Goal: Task Accomplishment & Management: Use online tool/utility

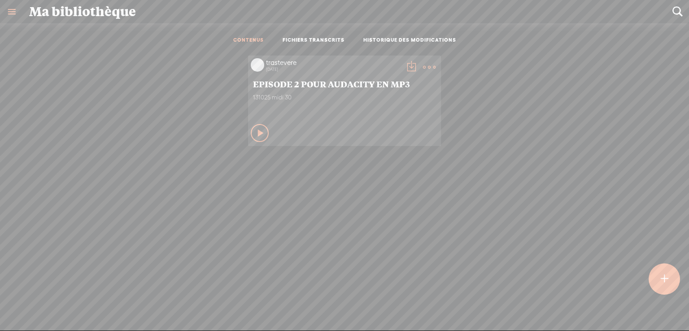
click at [664, 277] on t at bounding box center [664, 279] width 8 height 20
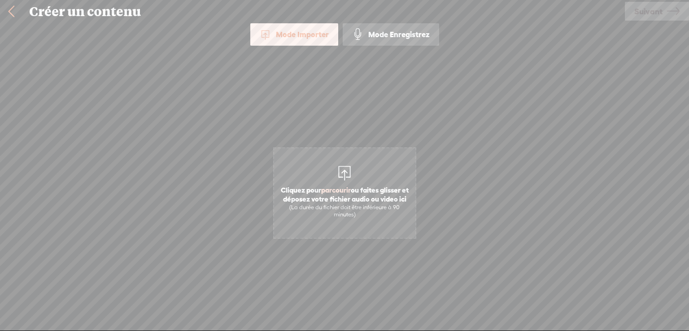
click at [343, 170] on div at bounding box center [344, 172] width 18 height 18
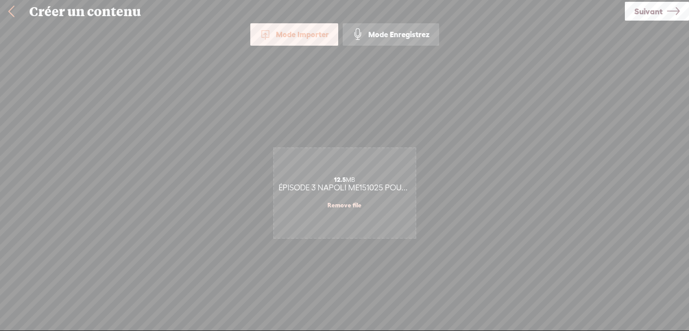
click at [642, 9] on span "Suivant" at bounding box center [648, 11] width 28 height 23
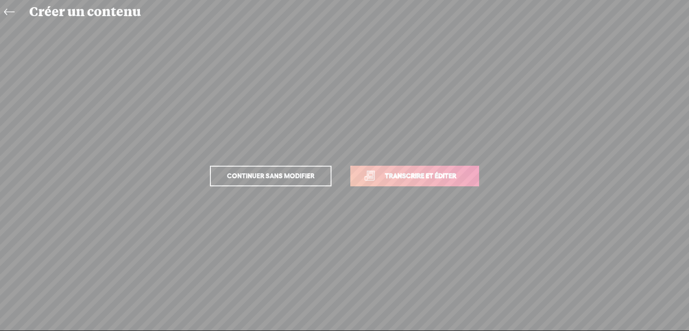
click at [438, 174] on span "Transcrire et éditer" at bounding box center [420, 176] width 90 height 10
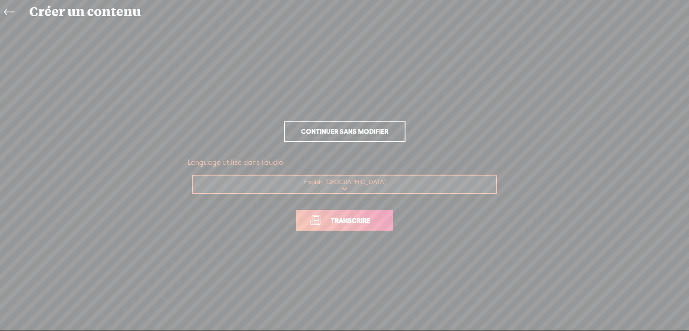
click at [372, 219] on span "Transcrire" at bounding box center [350, 221] width 58 height 10
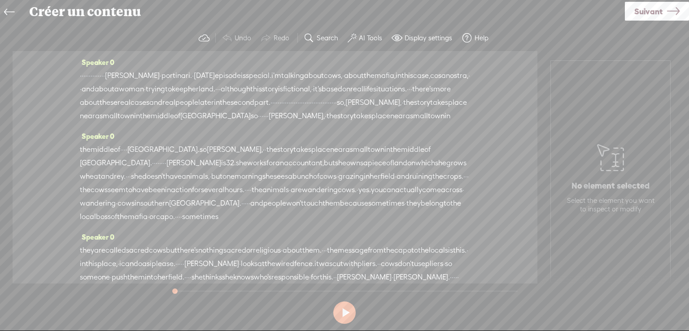
click at [81, 74] on span "·" at bounding box center [81, 75] width 2 height 13
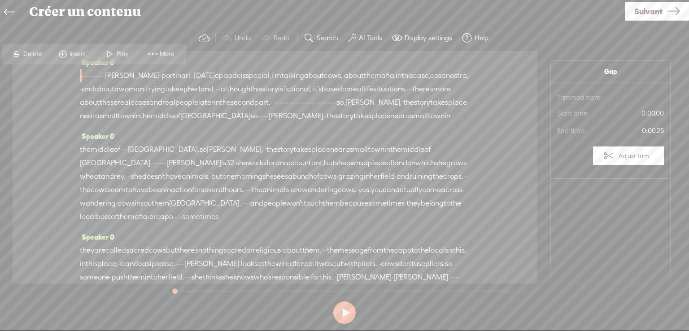
click at [114, 53] on span at bounding box center [109, 54] width 13 height 16
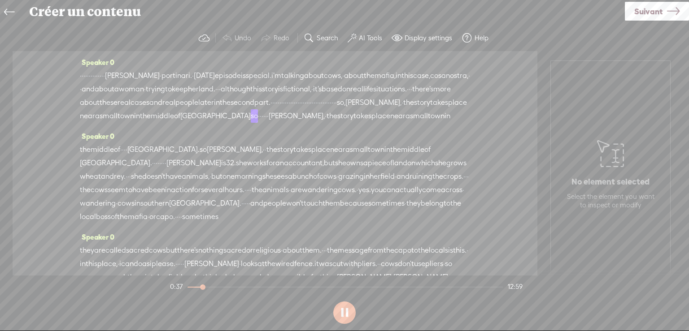
drag, startPoint x: 343, startPoint y: 310, endPoint x: 316, endPoint y: 279, distance: 40.7
click at [343, 309] on button at bounding box center [344, 313] width 22 height 22
drag, startPoint x: 150, startPoint y: 114, endPoint x: 323, endPoint y: 113, distance: 173.1
click at [323, 113] on div "· · · · · · · · · · · · · · [PERSON_NAME] · [GEOGRAPHIC_DATA]. · [DATE] episode…" at bounding box center [275, 96] width 390 height 54
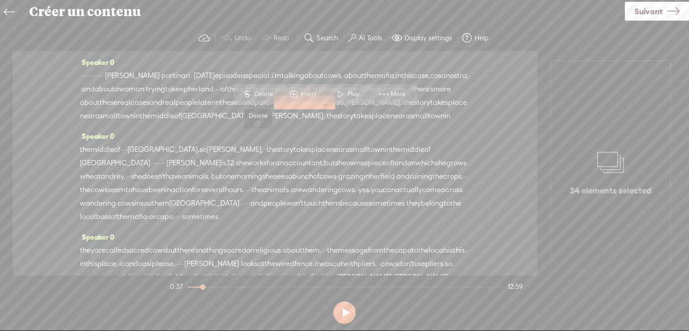
click at [262, 92] on span "Delete" at bounding box center [264, 94] width 21 height 9
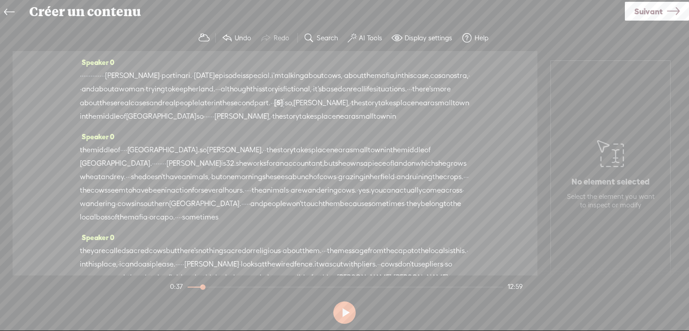
click at [349, 110] on span "·" at bounding box center [350, 102] width 2 height 13
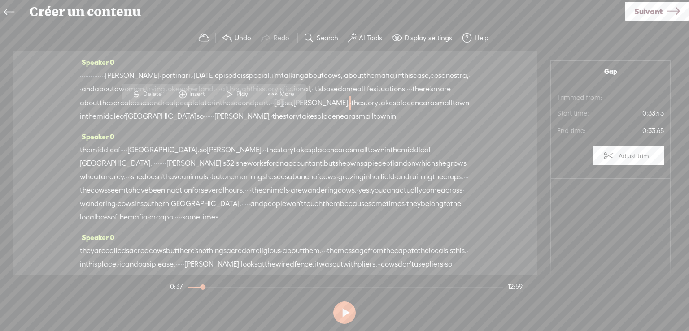
click at [236, 92] on span "Play" at bounding box center [243, 94] width 14 height 9
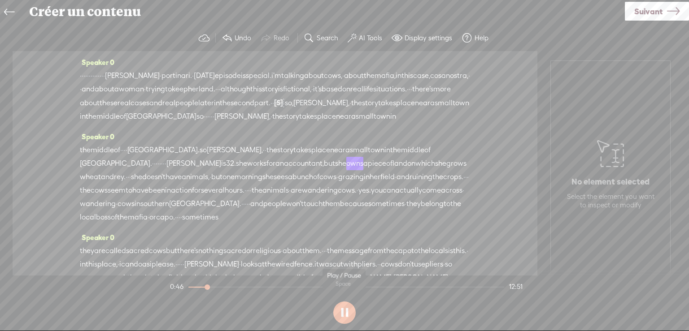
click at [342, 312] on button at bounding box center [344, 313] width 22 height 22
click at [412, 96] on span "there's" at bounding box center [422, 88] width 21 height 13
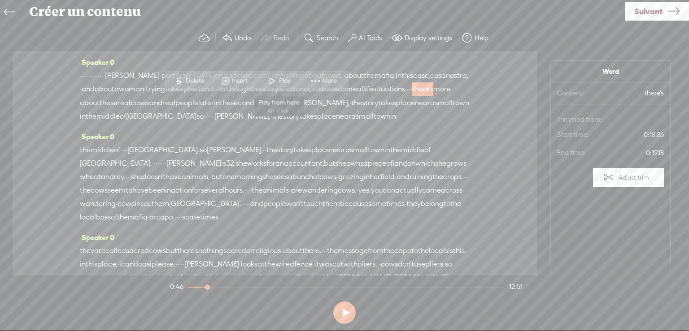
click at [276, 78] on span at bounding box center [271, 81] width 13 height 16
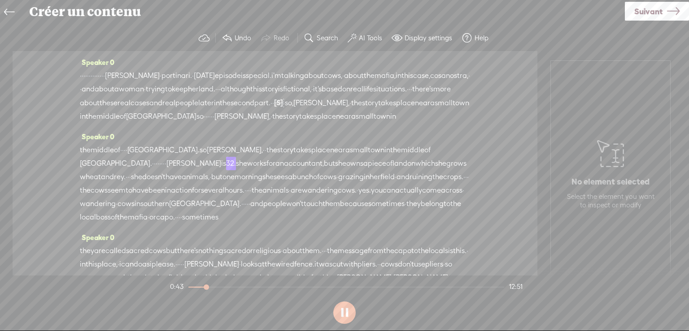
click at [346, 314] on button at bounding box center [344, 313] width 22 height 22
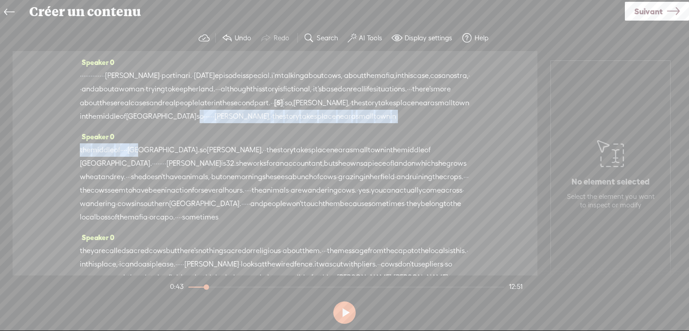
drag, startPoint x: 439, startPoint y: 117, endPoint x: 159, endPoint y: 159, distance: 283.4
click at [159, 159] on div "Speaker 0 · · · · · · · · · · · · · · [PERSON_NAME] · [GEOGRAPHIC_DATA]. · [DAT…" at bounding box center [275, 163] width 525 height 225
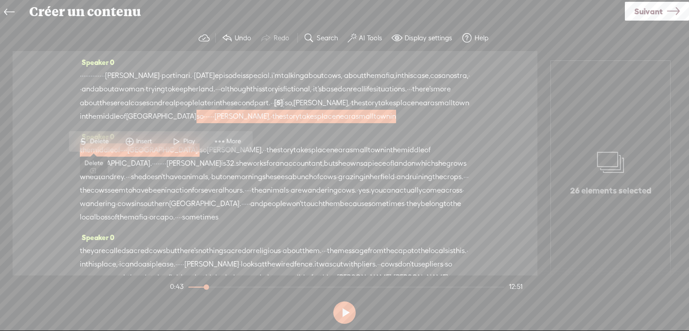
click at [100, 138] on span "Delete" at bounding box center [100, 141] width 21 height 9
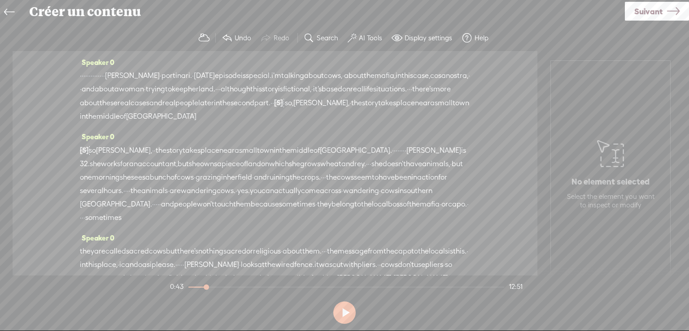
click at [230, 110] on span "second" at bounding box center [242, 102] width 24 height 13
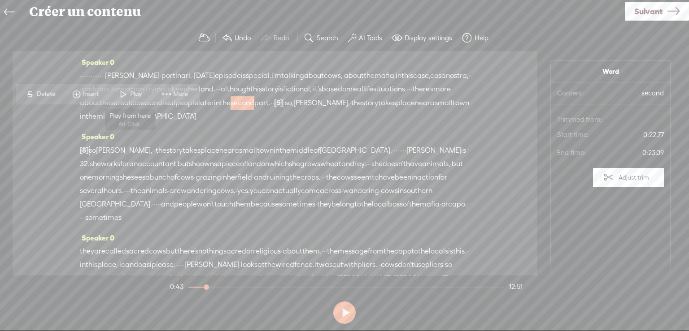
click at [124, 90] on span at bounding box center [123, 94] width 13 height 16
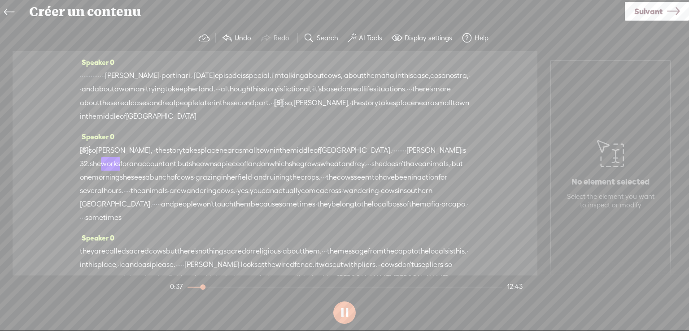
drag, startPoint x: 348, startPoint y: 312, endPoint x: 249, endPoint y: 78, distance: 254.0
click at [348, 312] on button at bounding box center [344, 313] width 22 height 22
click at [241, 35] on label "Undo" at bounding box center [242, 38] width 17 height 9
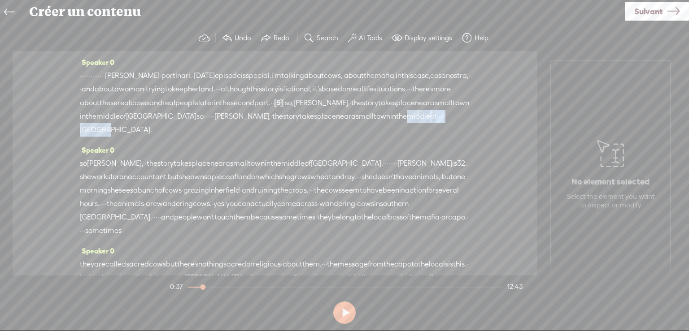
drag, startPoint x: 378, startPoint y: 128, endPoint x: 300, endPoint y: 127, distance: 78.0
click at [300, 127] on div "· · · · · · · · · · · · · · [PERSON_NAME] · [GEOGRAPHIC_DATA]. · [DATE] episode…" at bounding box center [275, 103] width 390 height 68
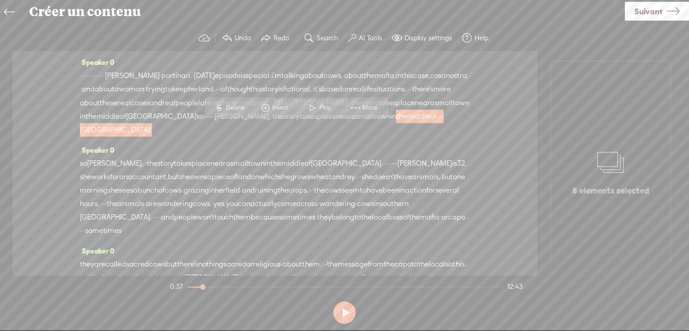
click at [204, 115] on span "so" at bounding box center [199, 116] width 7 height 13
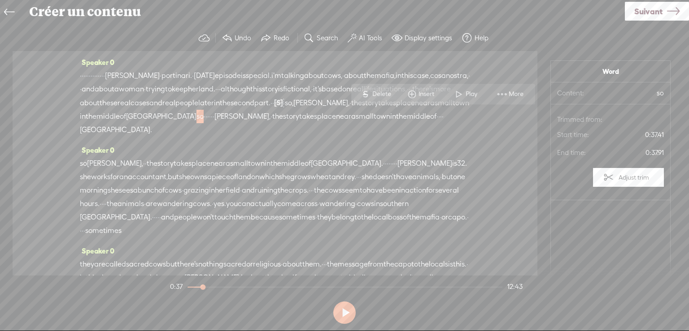
click at [204, 115] on span "so" at bounding box center [199, 116] width 7 height 13
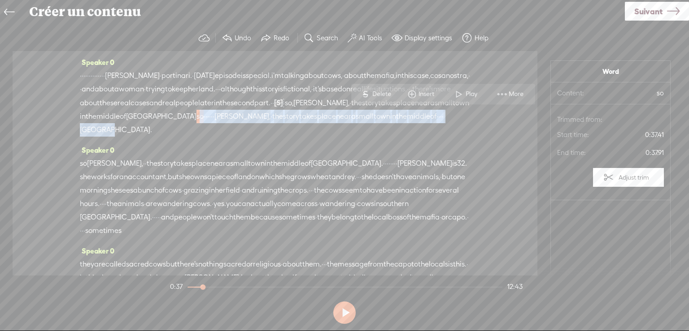
drag, startPoint x: 439, startPoint y: 115, endPoint x: 378, endPoint y: 128, distance: 62.3
click at [378, 128] on div "· · · · · · · · · · · · · · [PERSON_NAME] · [GEOGRAPHIC_DATA]. · [DATE] episode…" at bounding box center [275, 103] width 390 height 68
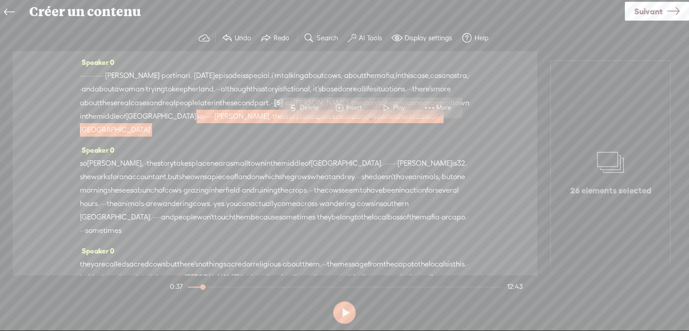
click at [309, 107] on span "Delete" at bounding box center [309, 107] width 21 height 9
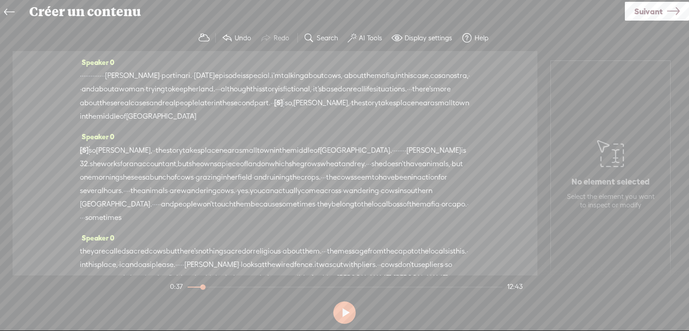
click at [434, 110] on span "small" at bounding box center [443, 102] width 18 height 13
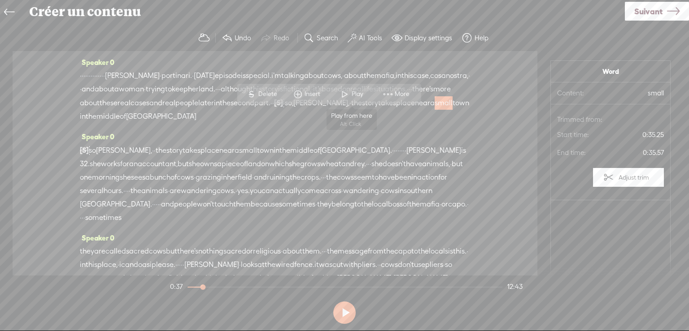
click at [348, 91] on span at bounding box center [344, 94] width 13 height 16
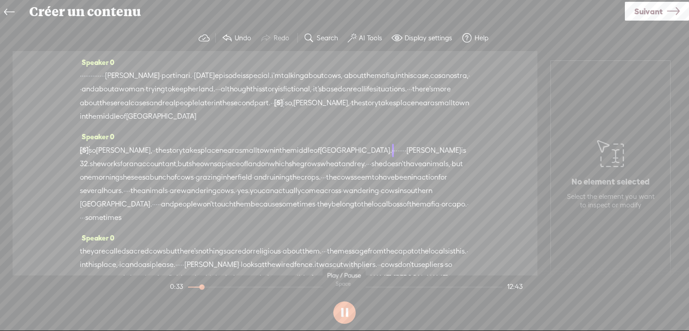
drag, startPoint x: 345, startPoint y: 312, endPoint x: 343, endPoint y: 308, distance: 4.7
click at [344, 312] on button at bounding box center [344, 313] width 22 height 22
click at [86, 114] on span "in" at bounding box center [83, 116] width 6 height 13
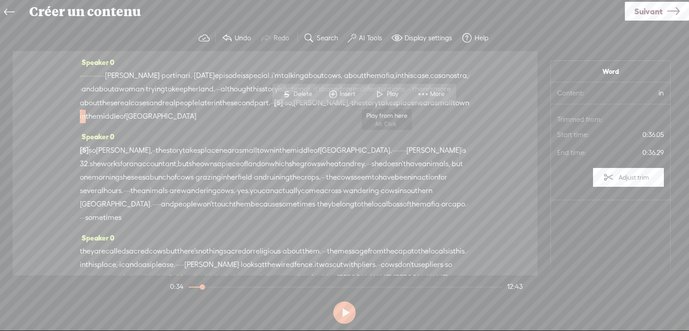
click at [386, 91] on span at bounding box center [379, 94] width 13 height 16
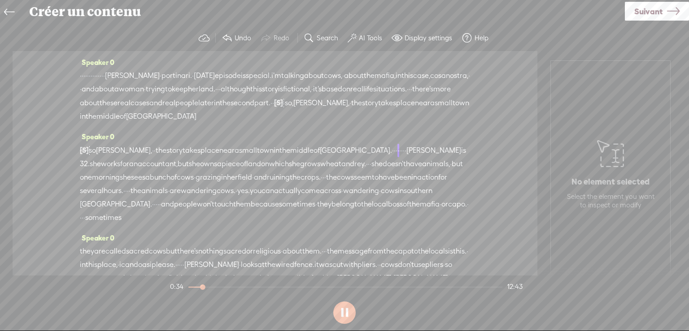
click at [349, 311] on button at bounding box center [344, 313] width 22 height 22
click at [235, 35] on label "Undo" at bounding box center [242, 38] width 17 height 9
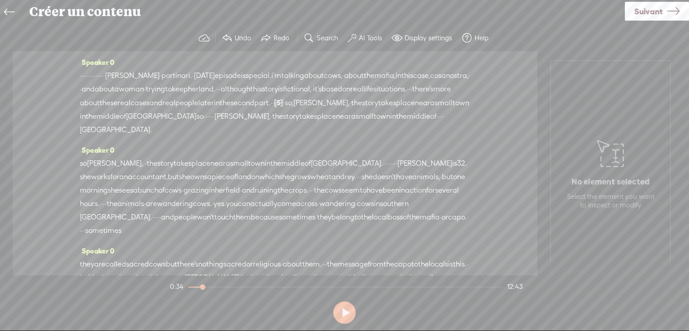
click at [283, 110] on span "·" at bounding box center [284, 102] width 2 height 13
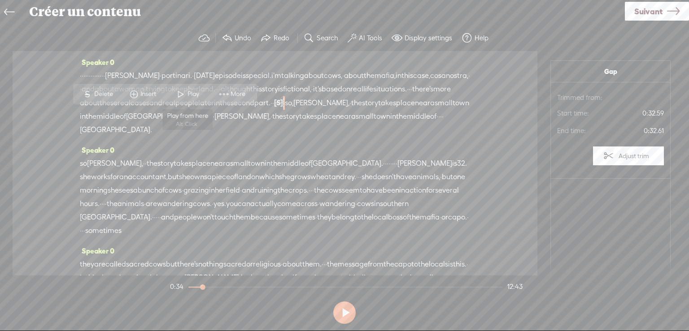
click at [189, 92] on span "Play" at bounding box center [194, 94] width 14 height 9
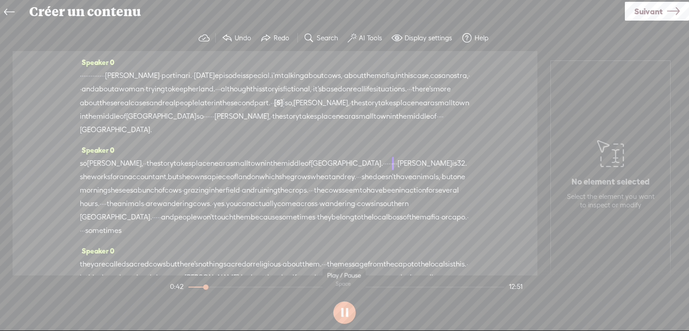
click at [342, 312] on button at bounding box center [344, 313] width 22 height 22
click at [285, 110] on span "so," at bounding box center [289, 102] width 9 height 13
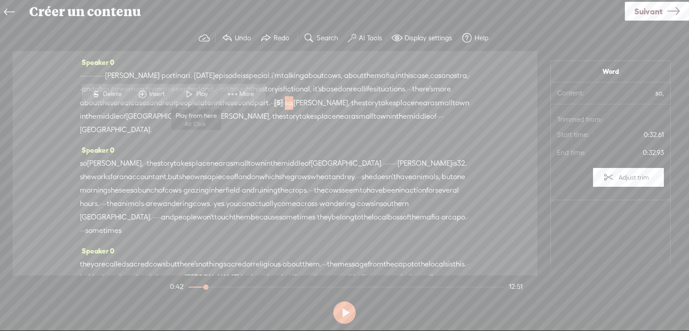
click at [196, 90] on span "Play" at bounding box center [203, 94] width 14 height 9
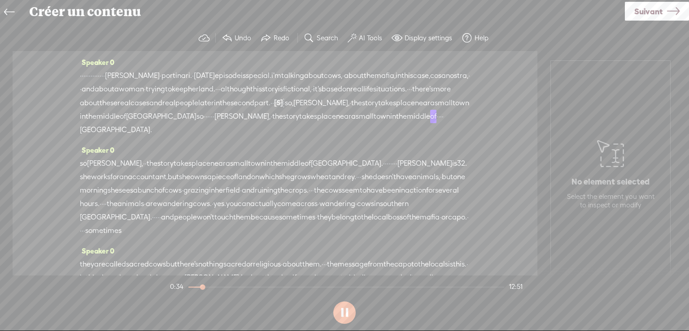
click at [82, 163] on span "so" at bounding box center [83, 163] width 7 height 13
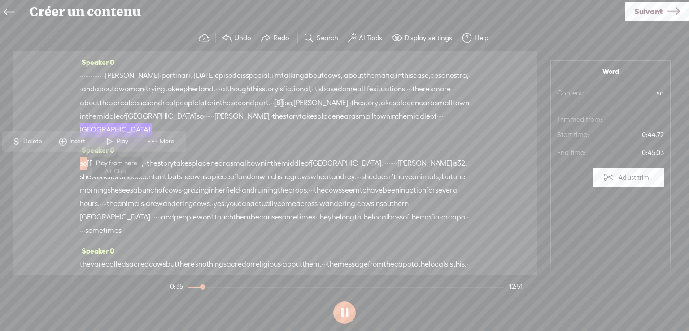
click at [113, 140] on span at bounding box center [109, 141] width 13 height 16
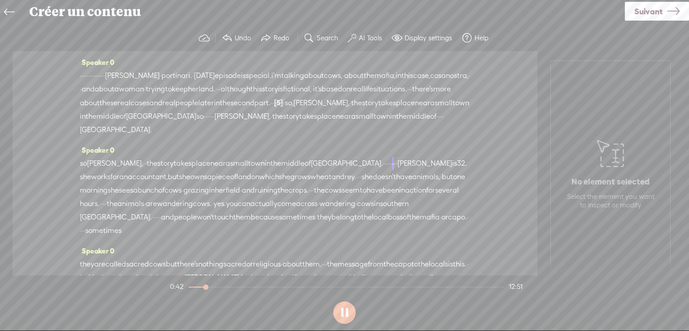
click at [348, 313] on button at bounding box center [344, 313] width 22 height 22
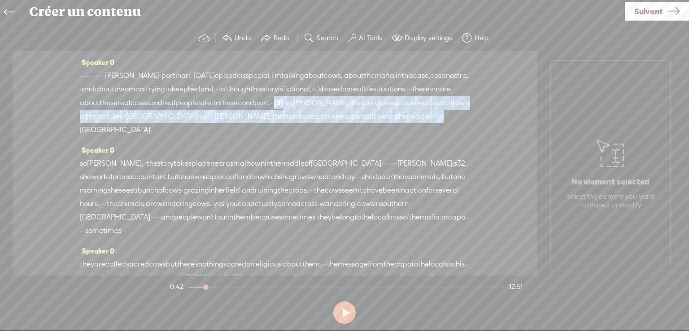
drag, startPoint x: 356, startPoint y: 130, endPoint x: 151, endPoint y: 117, distance: 206.2
click at [151, 117] on div "· · · · · · · · · · · · · · [PERSON_NAME] · [GEOGRAPHIC_DATA]. · [DATE] episode…" at bounding box center [275, 103] width 390 height 68
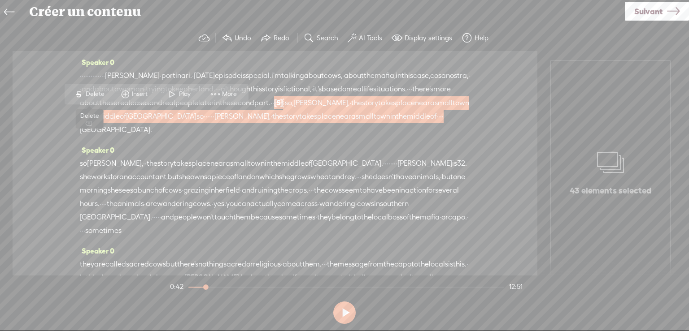
click at [93, 91] on span "Delete" at bounding box center [96, 94] width 21 height 9
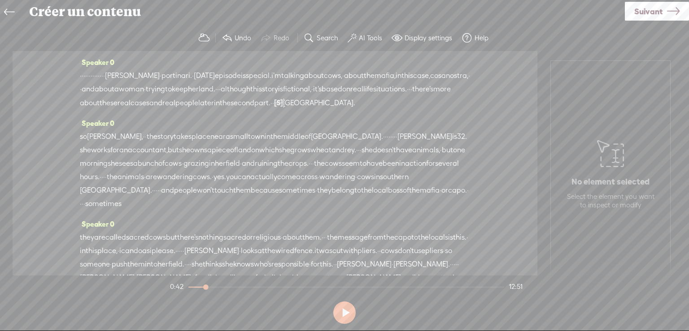
click at [100, 102] on span "about" at bounding box center [90, 102] width 20 height 13
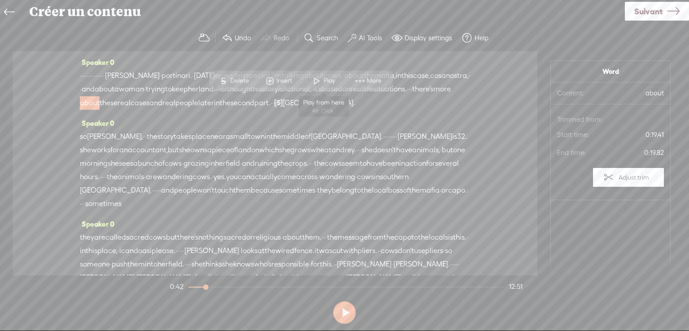
click at [325, 81] on span "Play" at bounding box center [330, 80] width 14 height 9
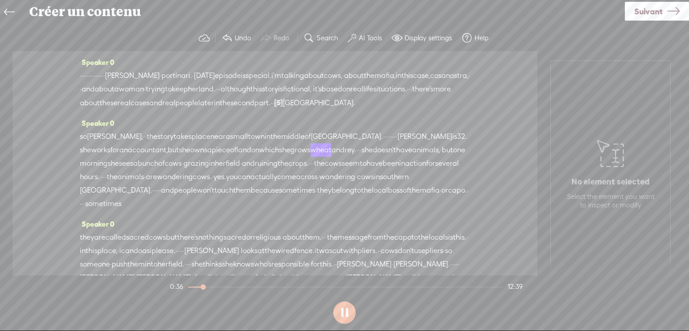
click at [345, 316] on button at bounding box center [344, 313] width 22 height 22
drag, startPoint x: 364, startPoint y: 145, endPoint x: 385, endPoint y: 146, distance: 21.5
click at [385, 146] on div "so [PERSON_NAME], · · the story takes place near a small town in the middle of …" at bounding box center [275, 170] width 390 height 81
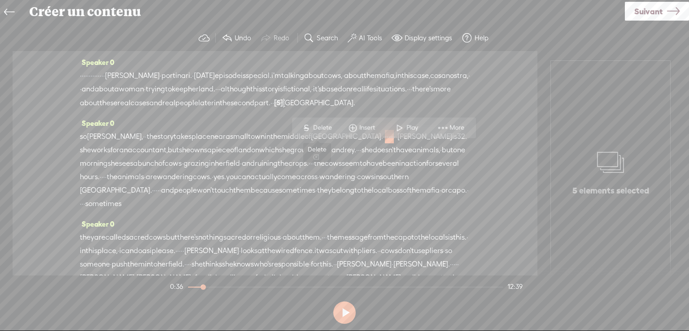
click at [319, 125] on span "Delete" at bounding box center [323, 127] width 21 height 9
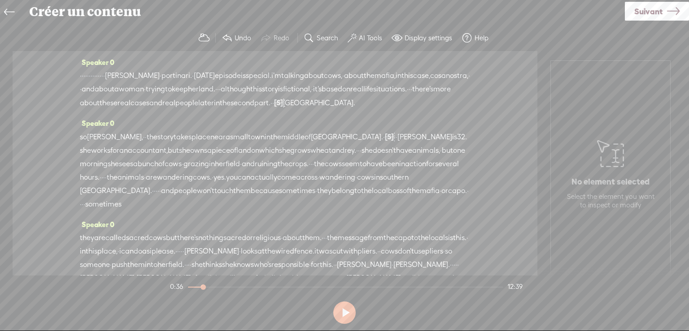
click at [304, 144] on span "middle" at bounding box center [292, 136] width 23 height 13
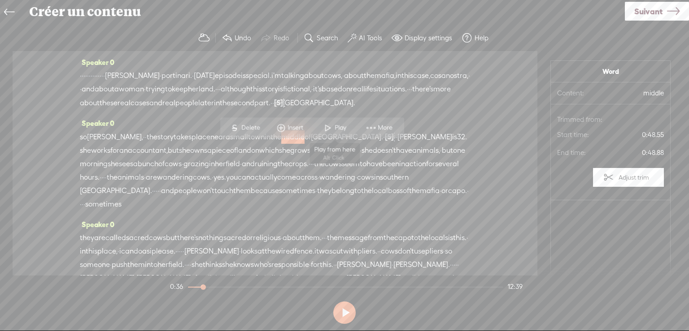
click at [328, 127] on span at bounding box center [327, 128] width 13 height 16
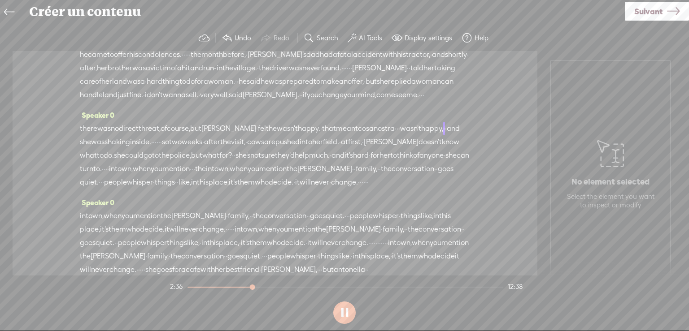
scroll to position [314, 0]
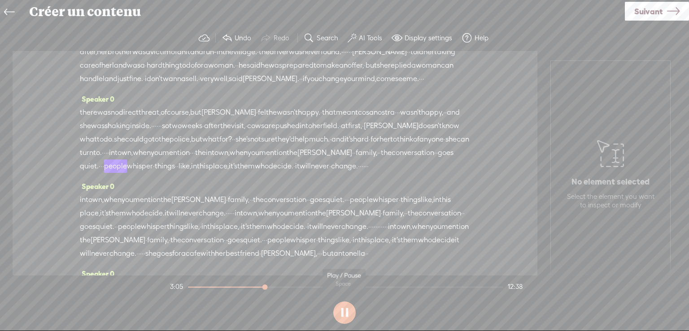
click at [338, 313] on button at bounding box center [344, 313] width 22 height 22
drag, startPoint x: 382, startPoint y: 191, endPoint x: 115, endPoint y: 208, distance: 267.2
click at [115, 173] on div "there was no direct threat, of course, but [PERSON_NAME] · felt he wasn't happy…" at bounding box center [275, 139] width 390 height 67
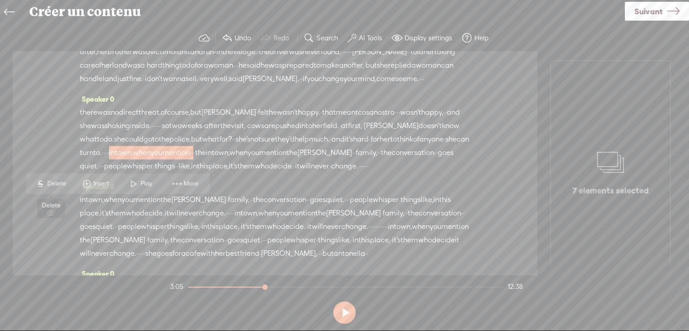
click at [53, 181] on span "Delete" at bounding box center [57, 183] width 21 height 9
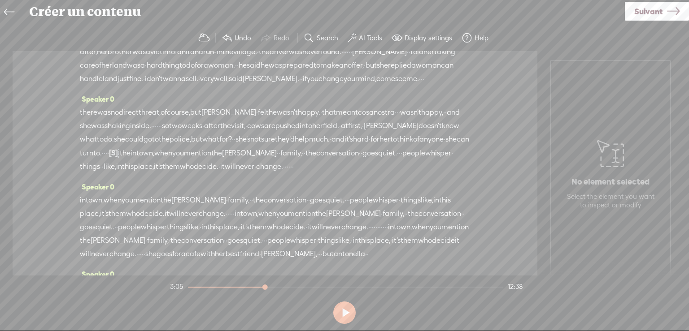
click at [305, 160] on span "the" at bounding box center [310, 153] width 11 height 13
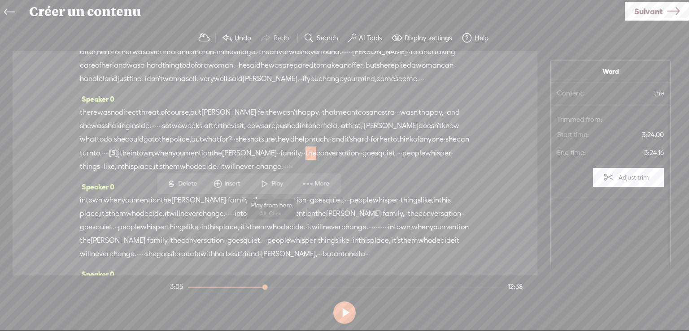
click at [272, 182] on span "Play" at bounding box center [278, 183] width 14 height 9
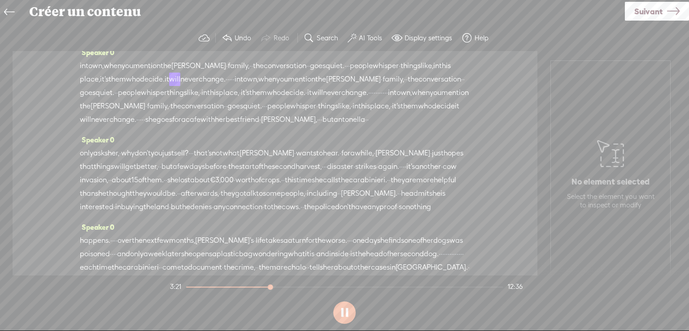
scroll to position [403, 0]
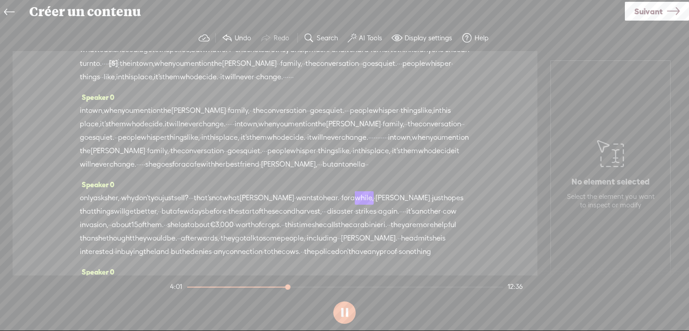
click at [343, 315] on button at bounding box center [344, 313] width 22 height 22
click at [105, 70] on span "·" at bounding box center [105, 63] width 2 height 13
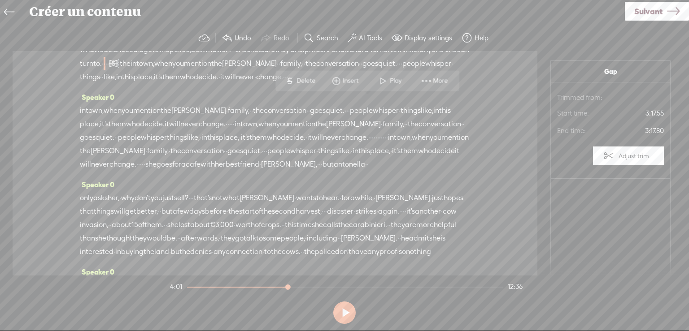
click at [382, 78] on span at bounding box center [382, 81] width 13 height 16
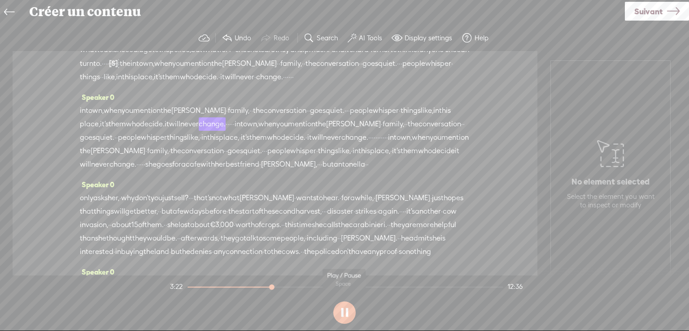
click at [344, 312] on button at bounding box center [344, 313] width 22 height 22
drag, startPoint x: 319, startPoint y: 174, endPoint x: 81, endPoint y: 165, distance: 238.3
click at [81, 165] on div "in town, when you mention the [PERSON_NAME] · family, · · the conversation · · …" at bounding box center [275, 137] width 390 height 67
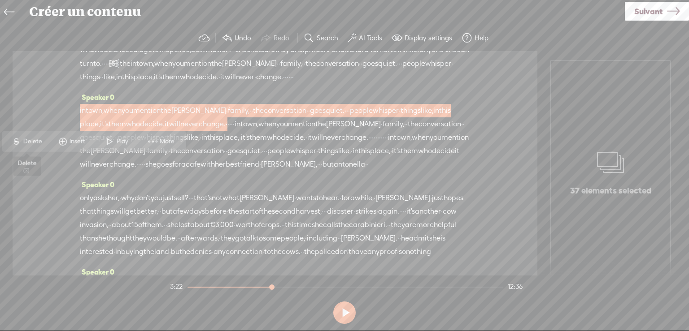
click at [30, 139] on span "Delete" at bounding box center [33, 141] width 21 height 9
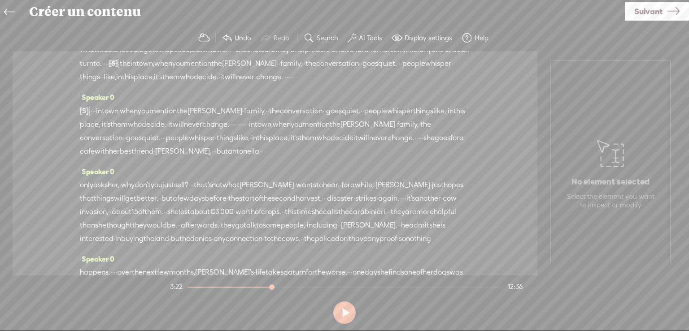
click at [92, 118] on span "·" at bounding box center [92, 110] width 2 height 13
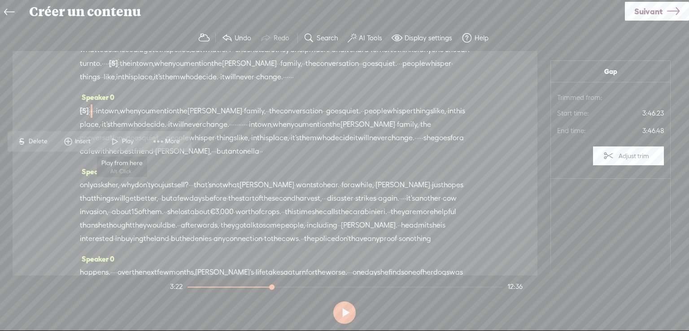
click at [117, 139] on span at bounding box center [114, 141] width 13 height 16
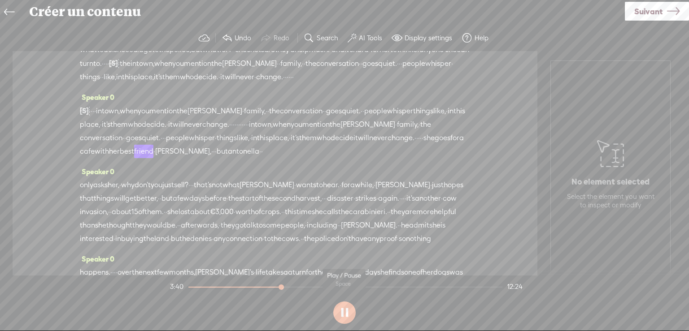
click at [343, 313] on button at bounding box center [344, 313] width 22 height 22
click at [93, 70] on span "turn" at bounding box center [86, 63] width 13 height 13
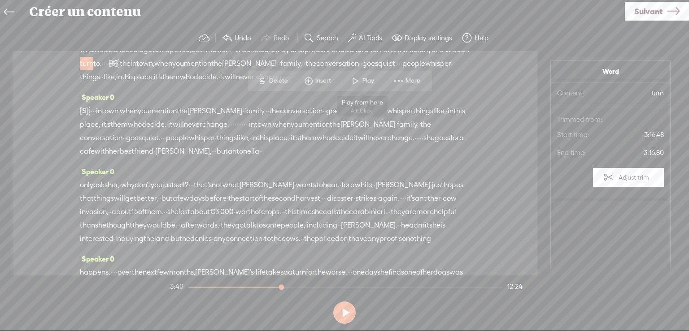
click at [359, 78] on span at bounding box center [354, 81] width 13 height 16
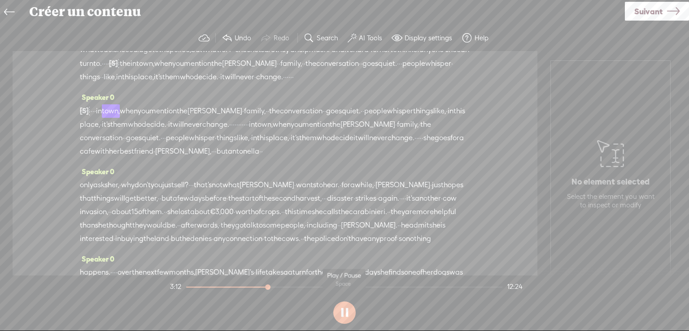
click at [345, 312] on button at bounding box center [344, 313] width 22 height 22
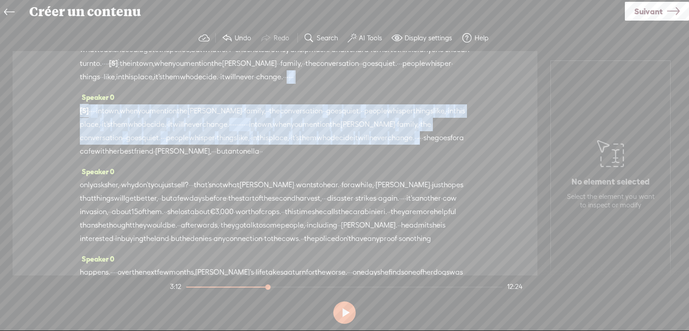
drag, startPoint x: 292, startPoint y: 202, endPoint x: 310, endPoint y: 126, distance: 78.3
click at [310, 126] on div "Speaker 0 · · · · · · · · · · · · · · [PERSON_NAME] · [GEOGRAPHIC_DATA]. · [DAT…" at bounding box center [275, 163] width 525 height 225
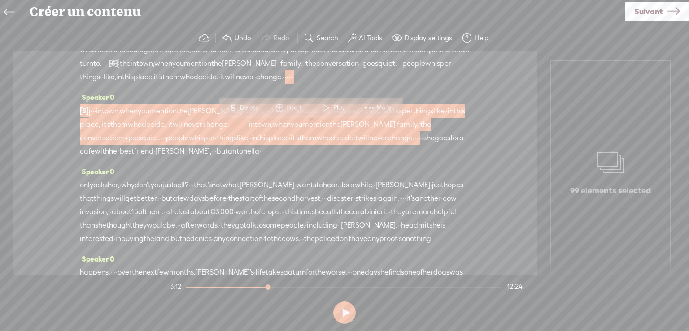
click at [244, 104] on span "Delete" at bounding box center [250, 107] width 21 height 9
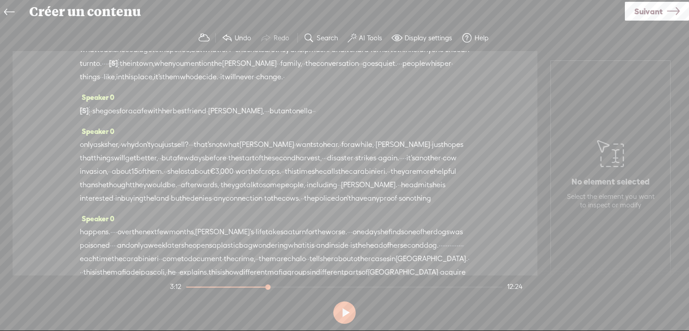
click at [134, 84] on span "place," at bounding box center [144, 76] width 20 height 13
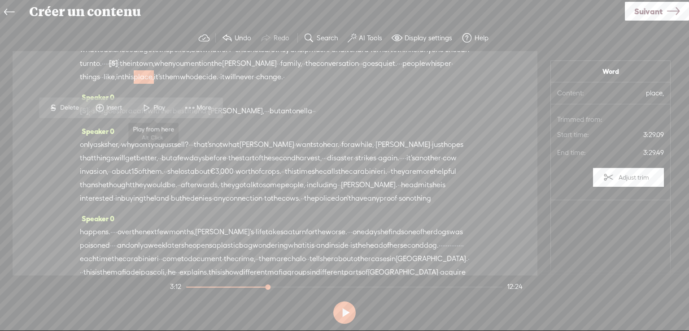
click at [150, 106] on span at bounding box center [146, 108] width 13 height 16
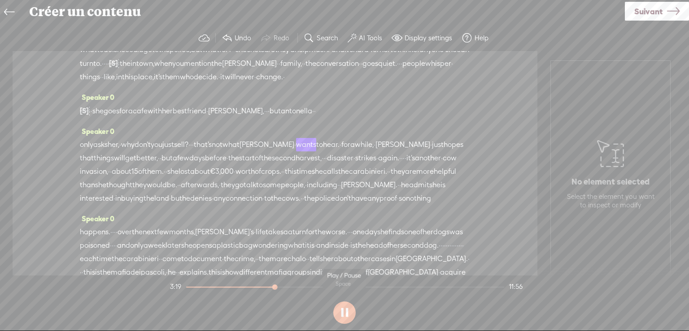
click at [345, 311] on button at bounding box center [344, 313] width 22 height 22
click at [235, 35] on label "Undo" at bounding box center [242, 38] width 17 height 9
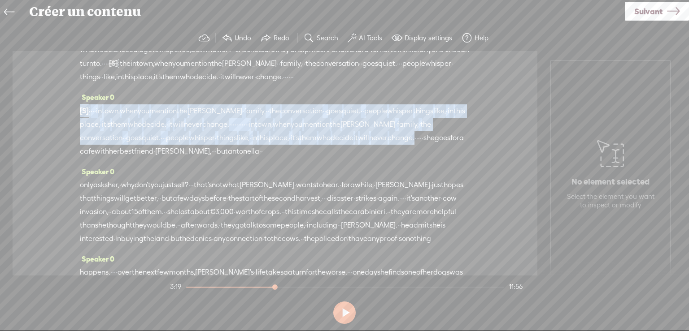
drag, startPoint x: 278, startPoint y: 202, endPoint x: 78, endPoint y: 166, distance: 203.6
click at [78, 166] on div "Speaker 0 · · · · · · · · · · · · · · [PERSON_NAME] · [GEOGRAPHIC_DATA]. · [DAT…" at bounding box center [275, 163] width 525 height 225
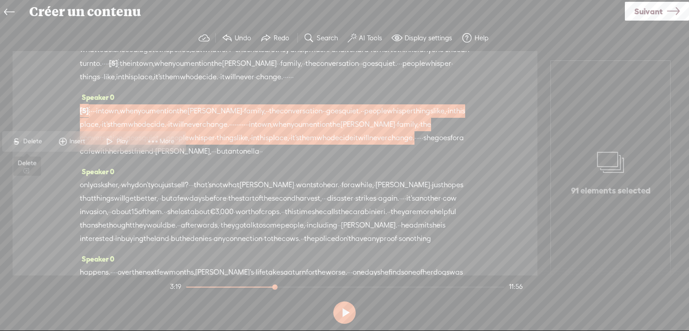
click at [28, 140] on span "Delete" at bounding box center [33, 141] width 21 height 9
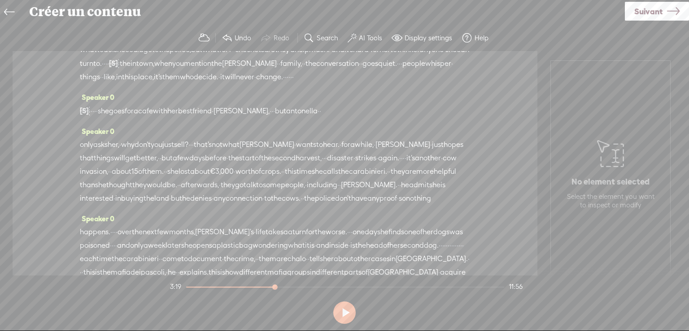
click at [190, 84] on span "who" at bounding box center [187, 76] width 14 height 13
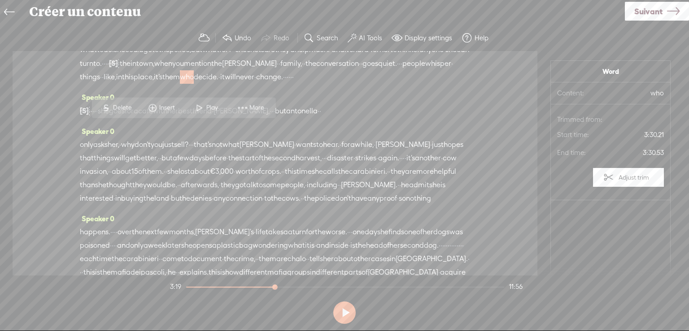
click at [104, 70] on span "·" at bounding box center [103, 63] width 2 height 13
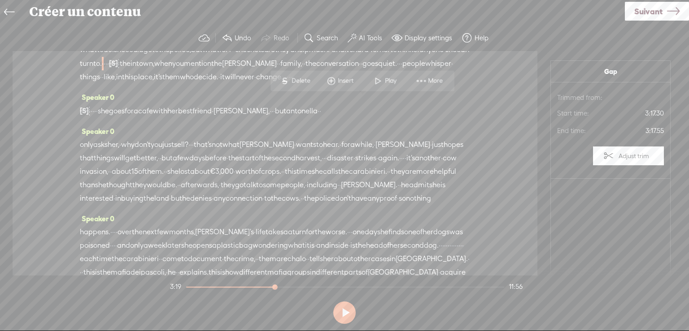
click at [387, 79] on span "Play" at bounding box center [392, 80] width 14 height 9
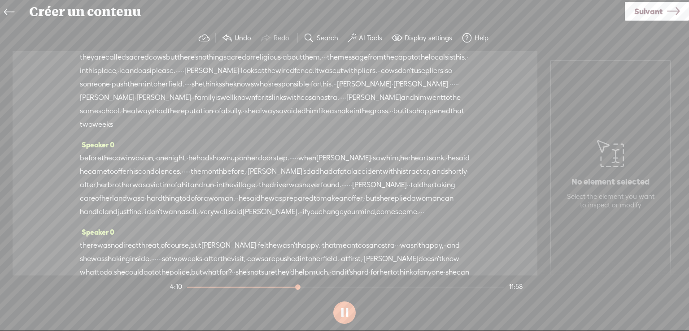
scroll to position [179, 0]
click at [341, 312] on button at bounding box center [344, 313] width 22 height 22
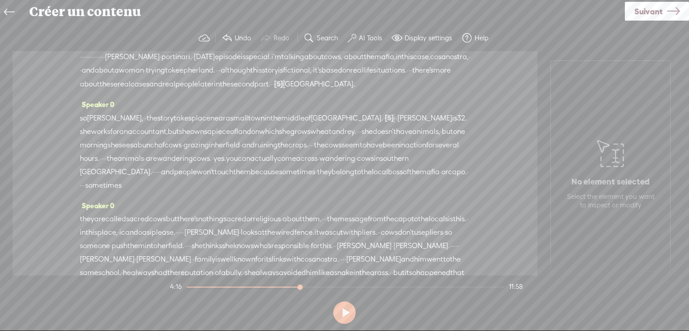
scroll to position [0, 0]
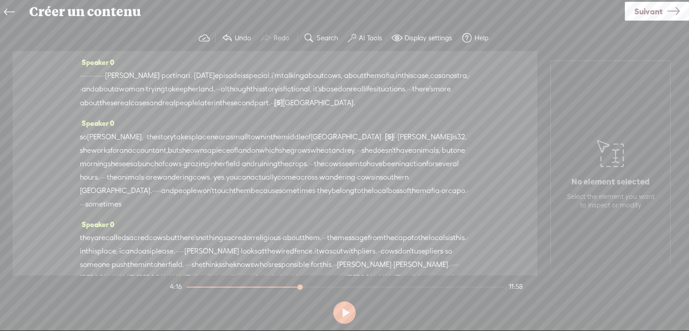
click at [207, 144] on span "place" at bounding box center [200, 136] width 19 height 13
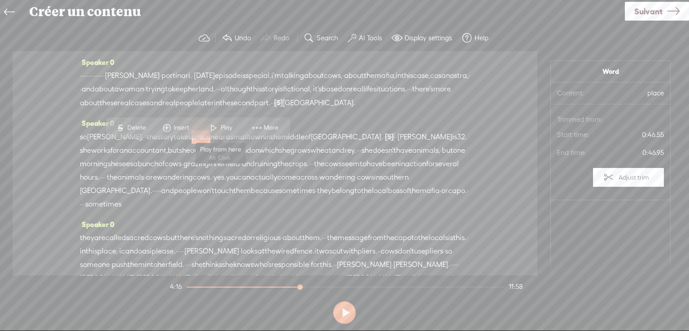
click at [224, 124] on span "Play" at bounding box center [227, 127] width 14 height 9
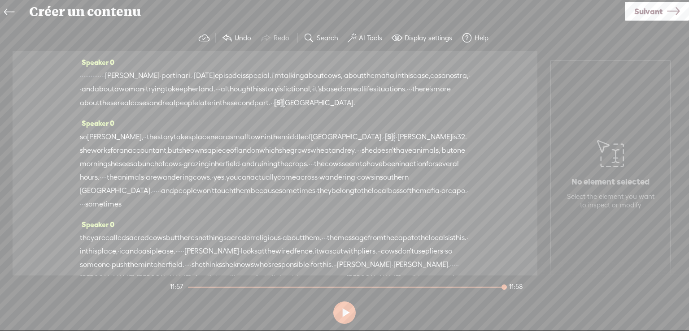
click at [160, 76] on span "[PERSON_NAME]" at bounding box center [132, 75] width 55 height 13
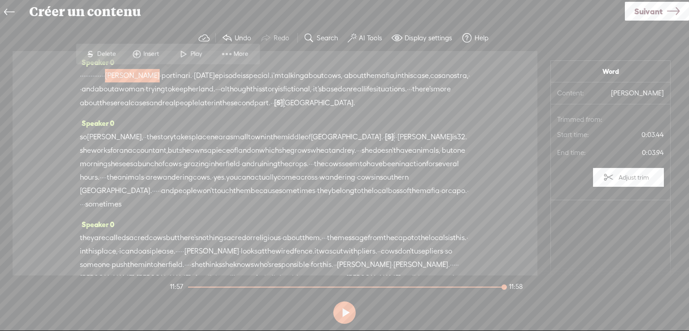
click at [193, 50] on span "Play" at bounding box center [197, 53] width 14 height 9
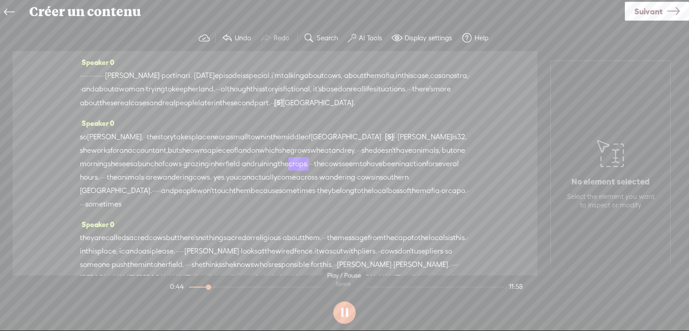
click at [341, 311] on button at bounding box center [344, 313] width 22 height 22
click at [653, 8] on span "Suivant" at bounding box center [648, 11] width 28 height 23
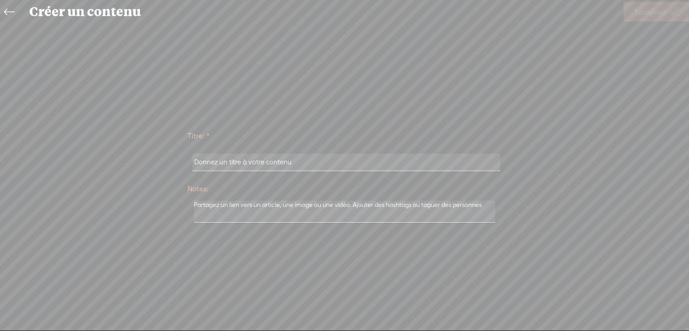
click at [263, 162] on input "text" at bounding box center [345, 162] width 307 height 17
type input "EPISODE 3 NAPOLI DE TREBBLE POUR AUDIOPHONIC"
click at [653, 10] on span "Terminer" at bounding box center [649, 11] width 32 height 23
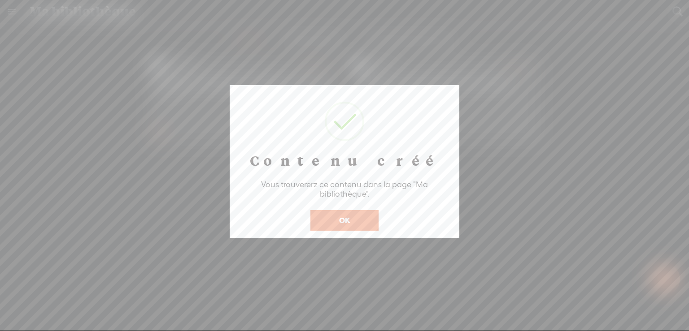
click at [357, 221] on button "OK" at bounding box center [344, 220] width 68 height 21
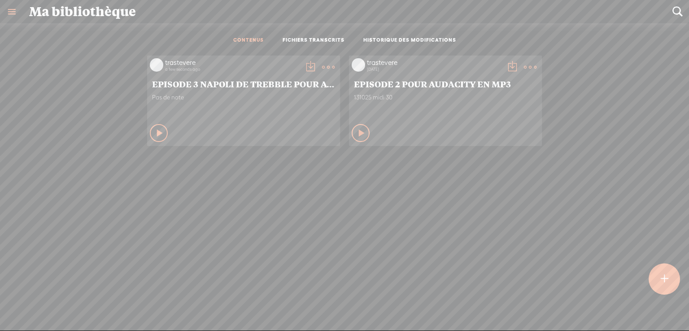
click at [305, 62] on t at bounding box center [310, 67] width 13 height 13
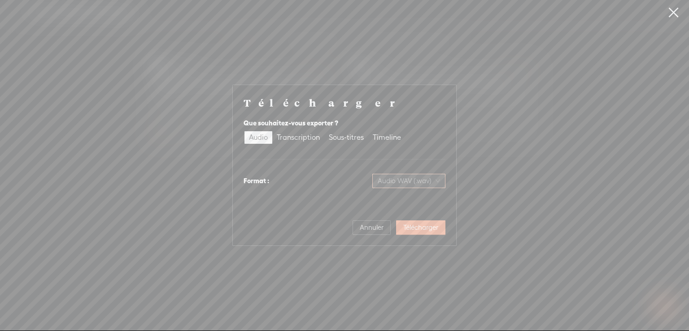
click at [439, 180] on span "Audio WAV (.wav)" at bounding box center [408, 180] width 62 height 13
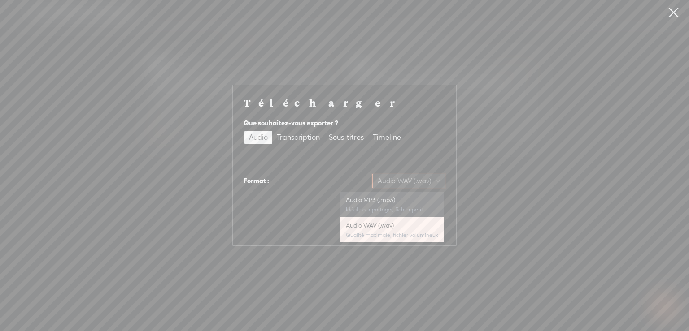
click at [386, 200] on div "Audio MP3 (.mp3)" at bounding box center [392, 199] width 92 height 9
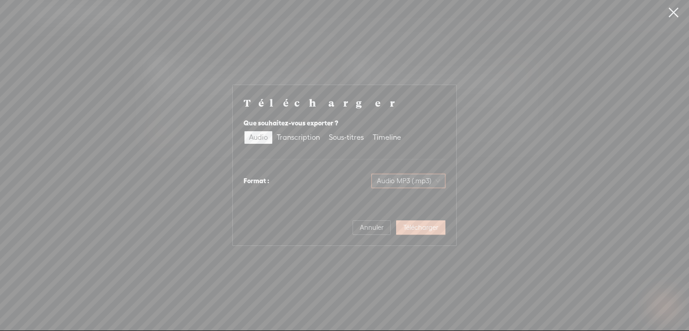
click at [430, 227] on span "Télécharger" at bounding box center [420, 227] width 35 height 9
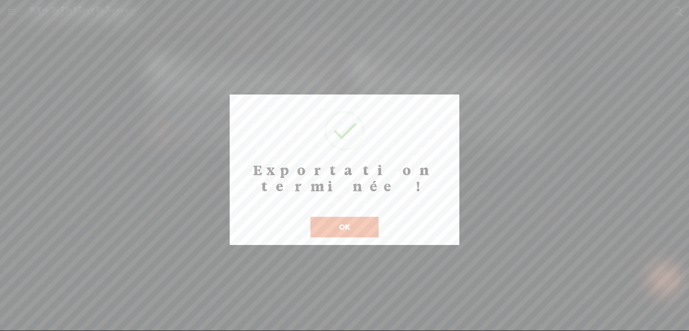
click at [367, 217] on button "OK" at bounding box center [344, 227] width 68 height 21
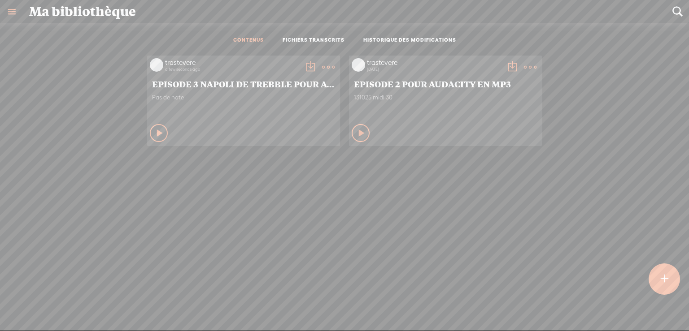
click at [156, 130] on icon at bounding box center [160, 133] width 9 height 9
click at [155, 130] on icon at bounding box center [159, 133] width 9 height 9
click at [322, 64] on t at bounding box center [328, 67] width 13 height 13
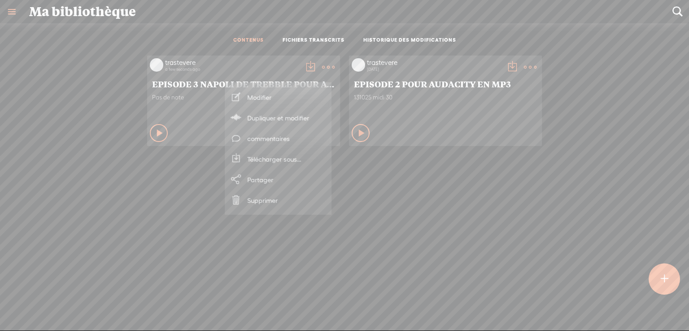
click at [258, 95] on link "Modifier" at bounding box center [278, 97] width 98 height 21
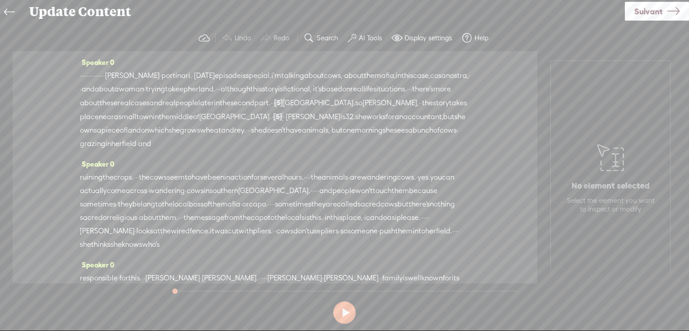
click at [361, 35] on label "AI Tools" at bounding box center [370, 38] width 23 height 9
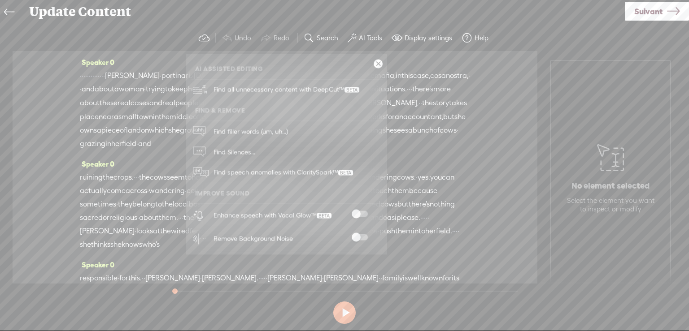
click at [362, 214] on span at bounding box center [359, 214] width 16 height 6
click at [288, 170] on span "Find speech anomalies with ClaritySpark™" at bounding box center [283, 172] width 146 height 21
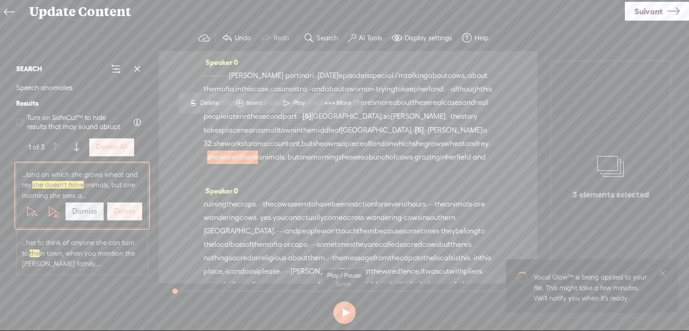
scroll to position [45, 0]
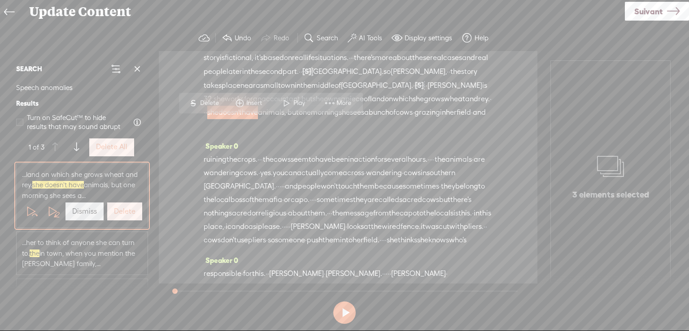
click at [8, 10] on icon at bounding box center [9, 12] width 10 height 20
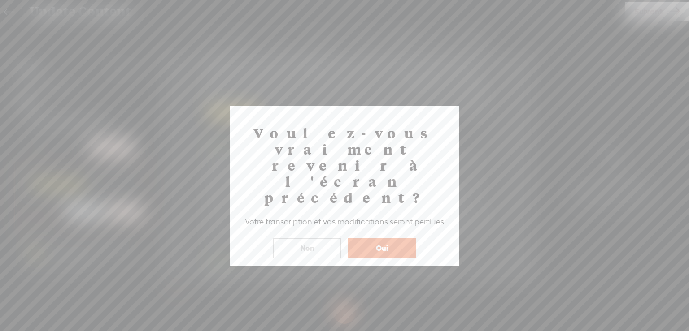
click at [393, 238] on button "Oui" at bounding box center [381, 248] width 68 height 21
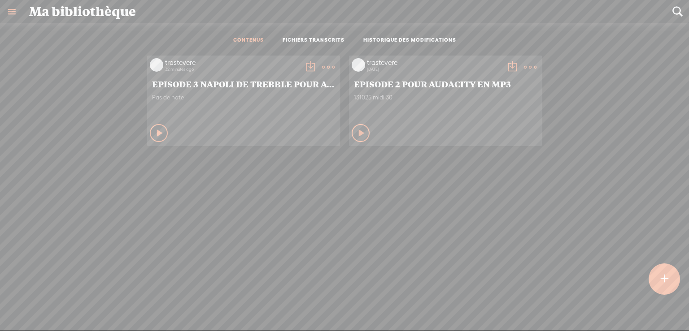
click at [304, 63] on t at bounding box center [310, 67] width 13 height 13
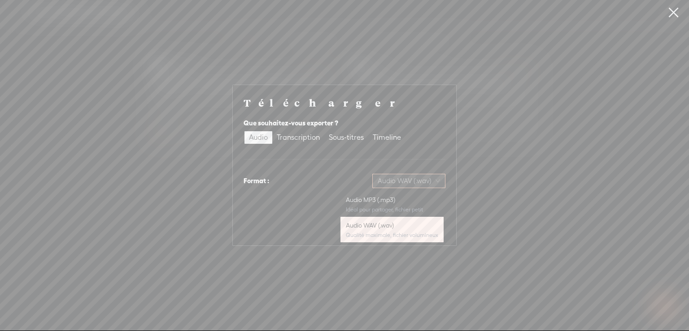
click at [438, 179] on span "Audio WAV (.wav)" at bounding box center [408, 180] width 62 height 13
click at [395, 201] on div "Audio MP3 (.mp3)" at bounding box center [392, 199] width 92 height 9
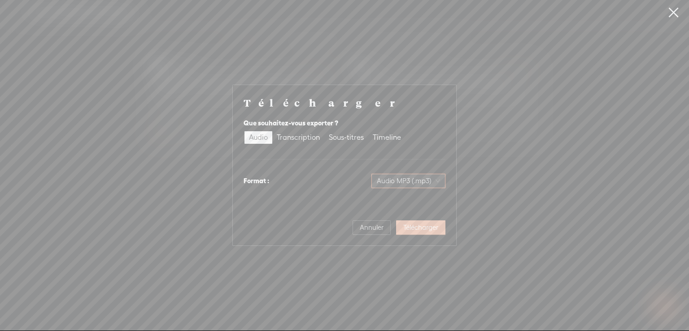
click at [421, 226] on span "Télécharger" at bounding box center [420, 227] width 35 height 9
